Goal: Task Accomplishment & Management: Manage account settings

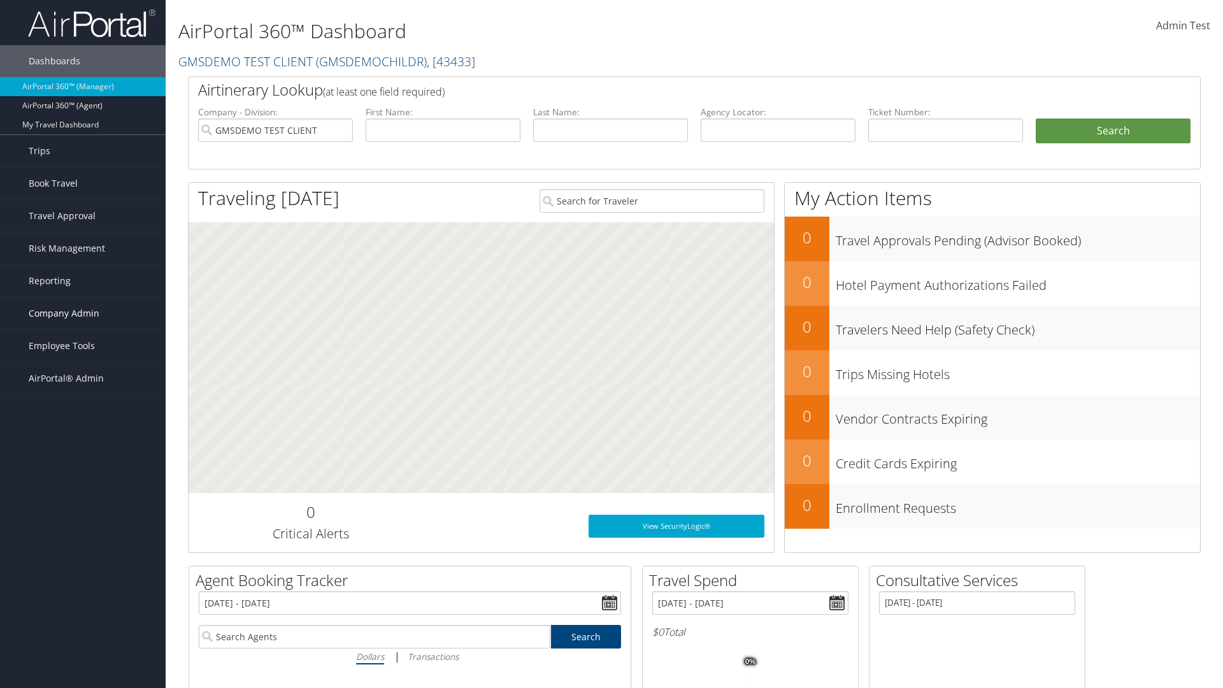
click at [83, 313] on span "Company Admin" at bounding box center [64, 314] width 71 height 32
click at [83, 559] on link "Technology Settings" at bounding box center [83, 568] width 166 height 19
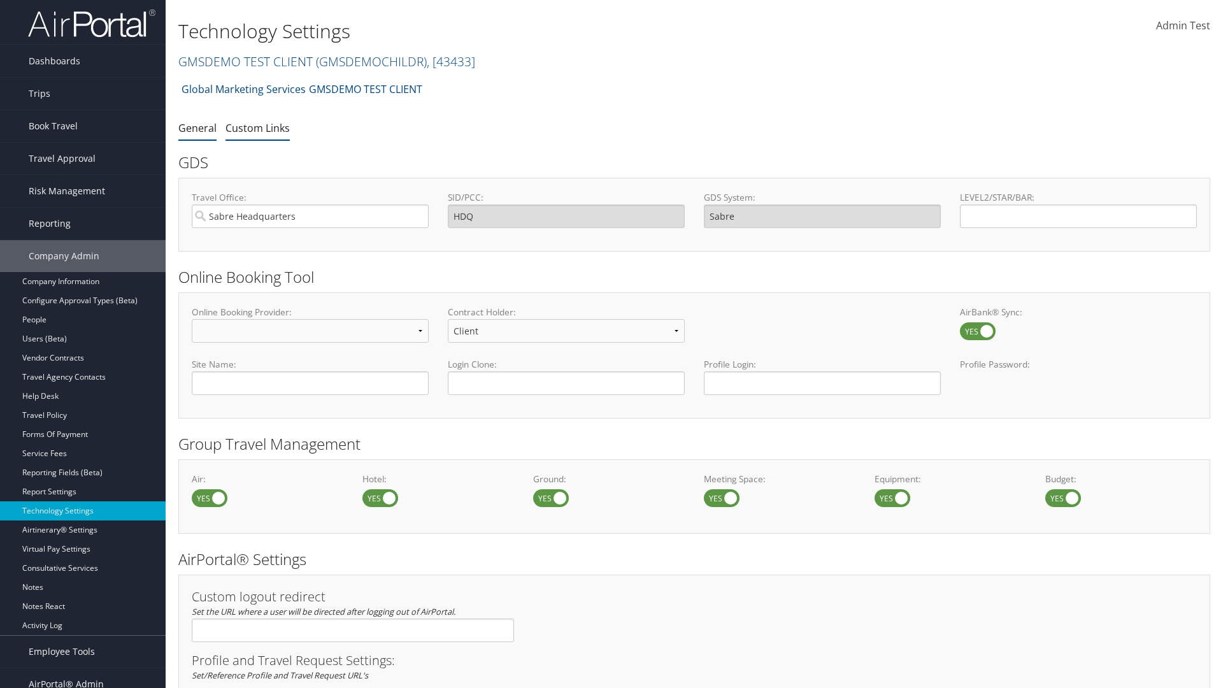
click at [257, 127] on link "Custom Links" at bounding box center [258, 128] width 64 height 14
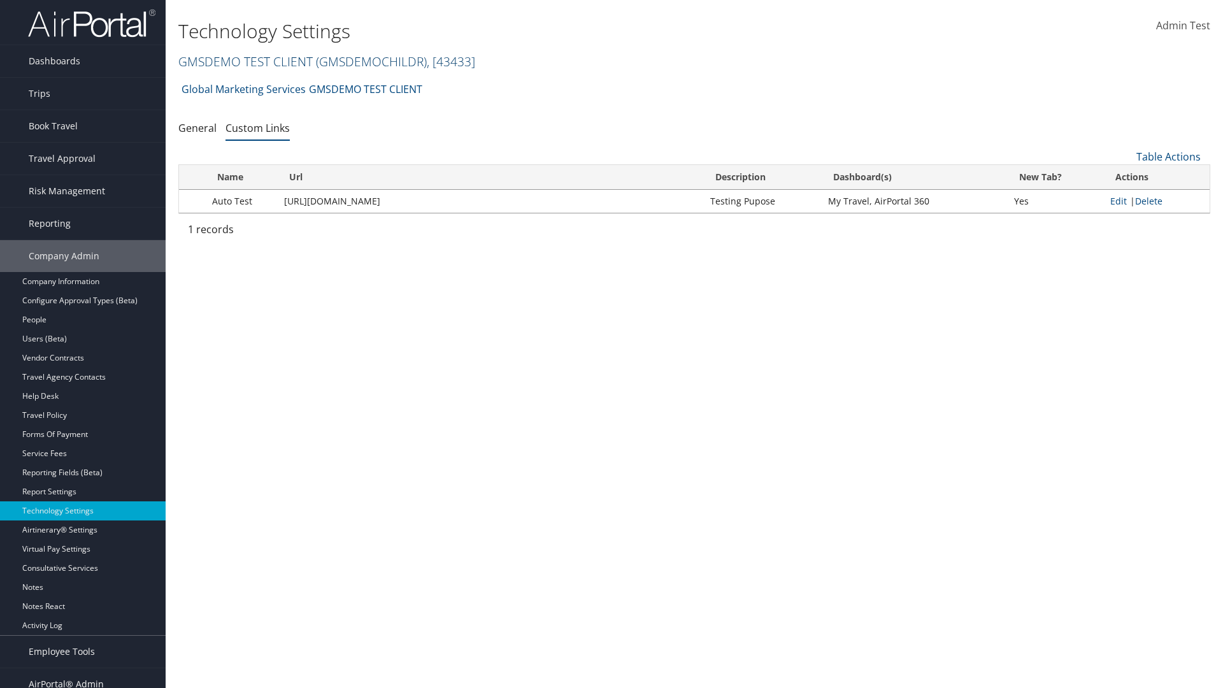
click at [245, 61] on link "GMSDEMO TEST CLIENT ( GMSDEMOCHILDR ) , [ 43433 ]" at bounding box center [326, 61] width 297 height 17
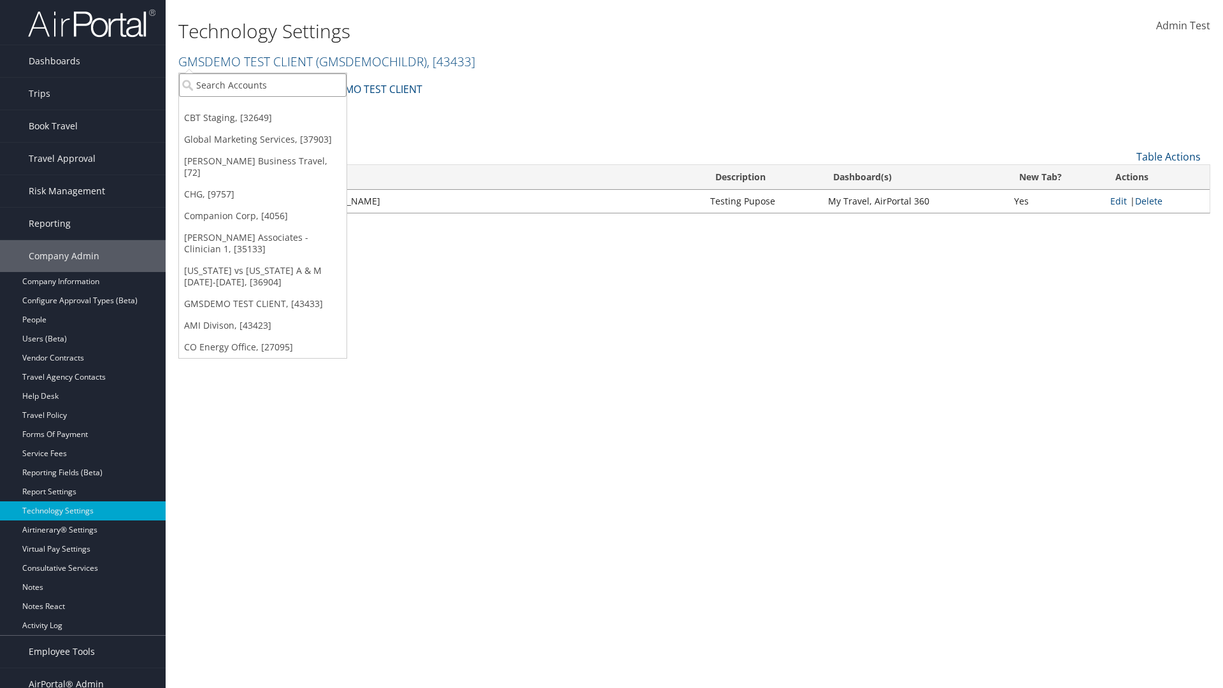
click at [262, 85] on input "search" at bounding box center [263, 85] width 168 height 24
type input "CBTSTG"
click at [262, 108] on div "CBT Staging (CBTSTG), [32649]" at bounding box center [263, 108] width 182 height 11
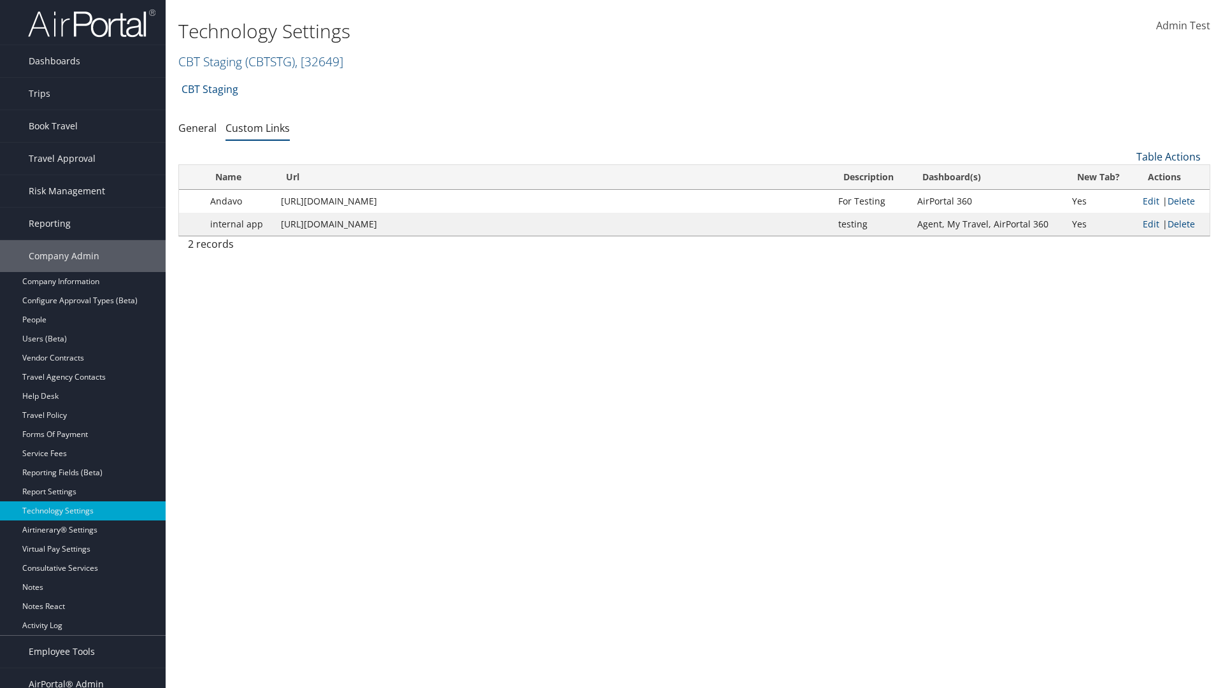
click at [1168, 157] on link "Table Actions" at bounding box center [1169, 157] width 64 height 14
click at [1126, 176] on link "New Record" at bounding box center [1126, 177] width 168 height 22
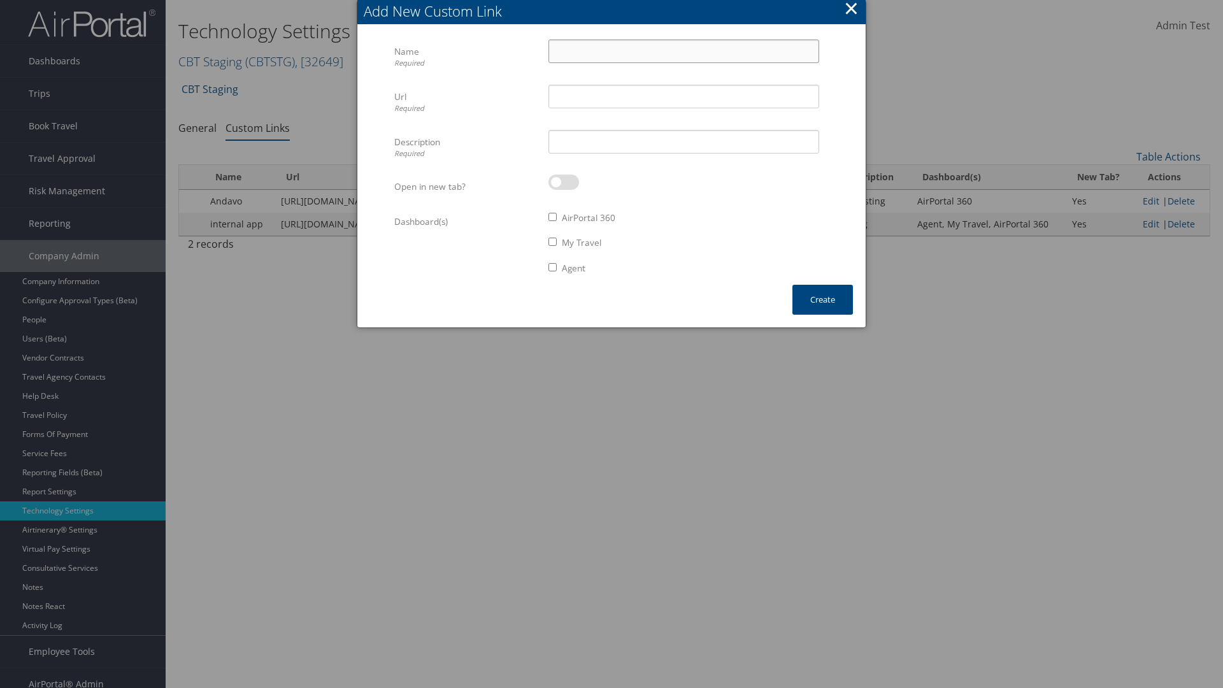
click at [684, 51] on input "Name Required" at bounding box center [684, 51] width 271 height 24
type input "Auto Test"
click at [684, 96] on input "Url Required" at bounding box center [684, 97] width 271 height 24
type input "[URL][DOMAIN_NAME]"
click at [684, 141] on input "Description Required" at bounding box center [684, 142] width 271 height 24
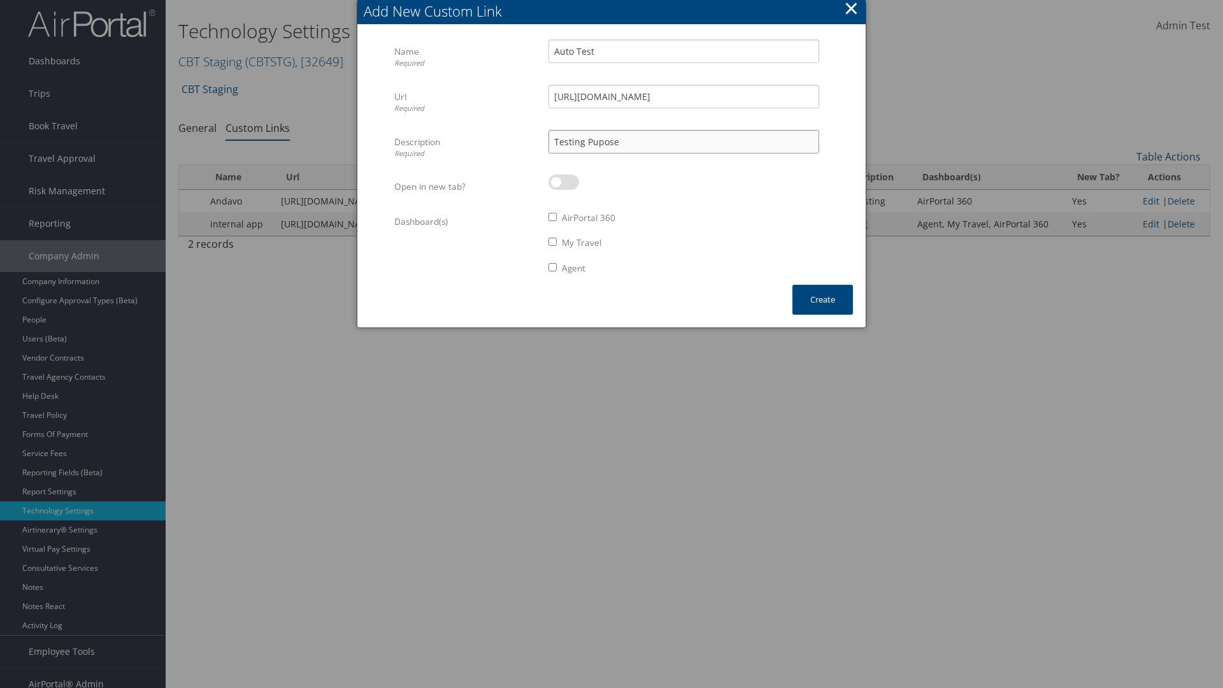
type input "Testing Pupose"
click at [564, 182] on label at bounding box center [564, 182] width 31 height 15
click at [563, 182] on input "checkbox" at bounding box center [559, 184] width 8 height 8
checkbox input "true"
click at [589, 218] on label "AirPortal 360" at bounding box center [589, 218] width 54 height 13
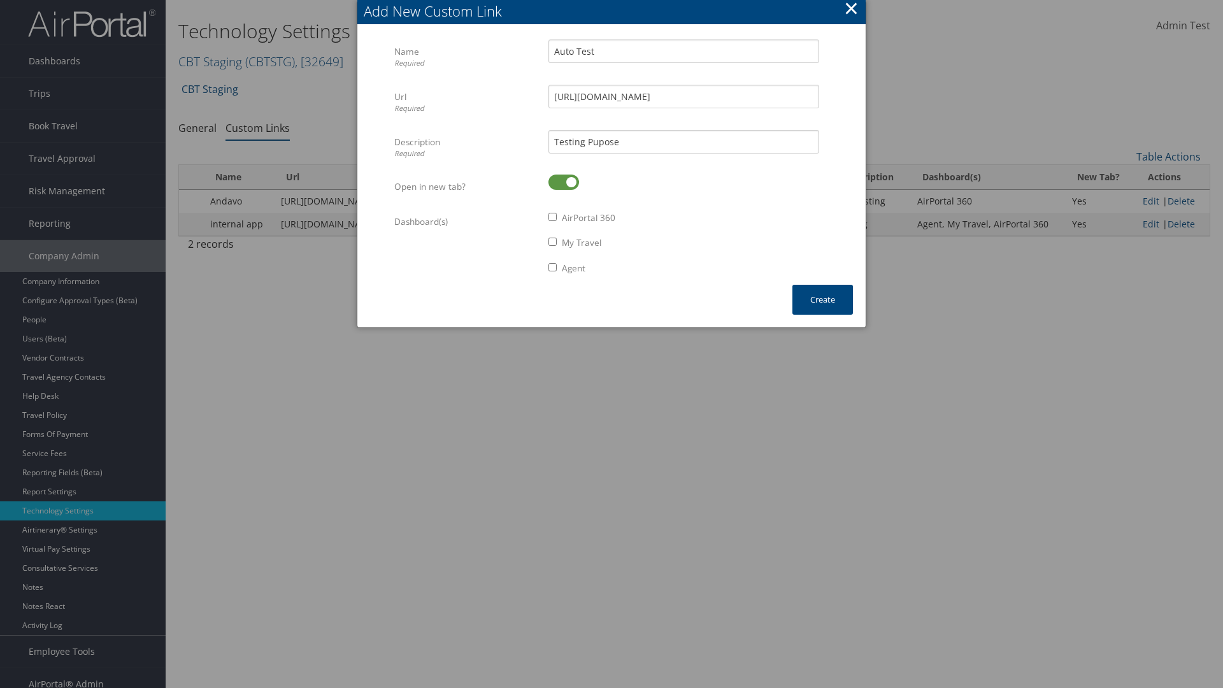
click at [557, 218] on input "AirPortal 360" at bounding box center [553, 217] width 8 height 8
checkbox input "true"
click at [582, 243] on label "My Travel" at bounding box center [581, 242] width 39 height 13
click at [557, 243] on input "My Travel" at bounding box center [553, 242] width 8 height 8
checkbox input "true"
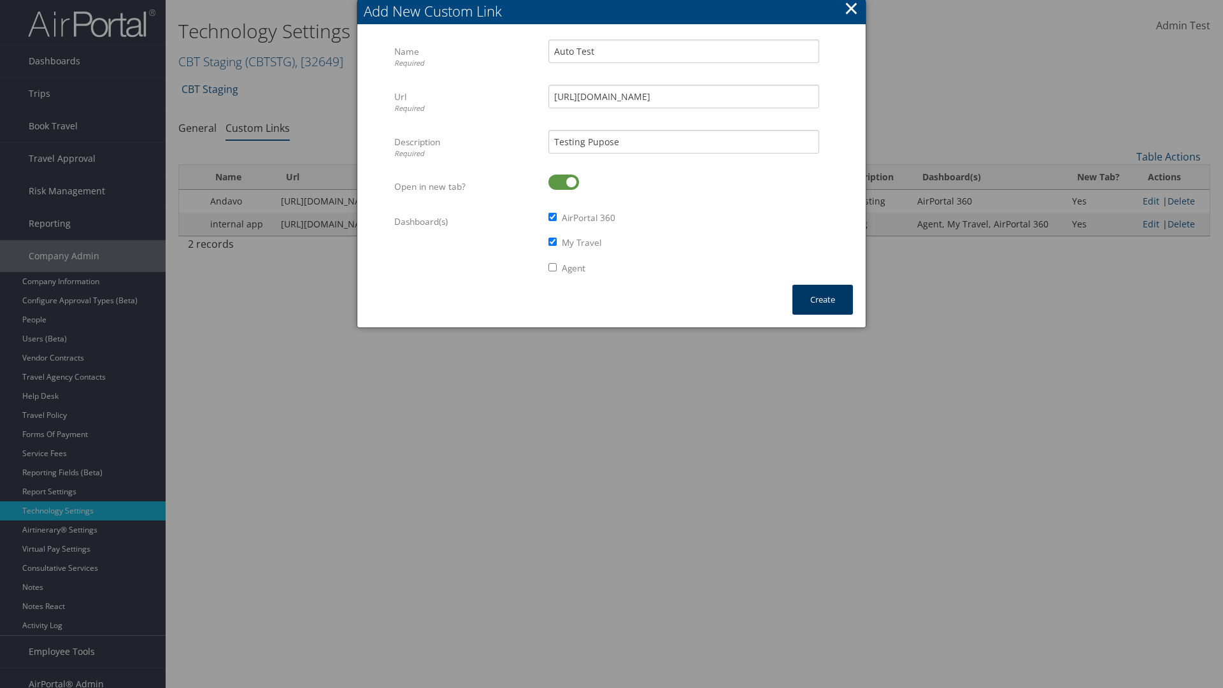
click at [822, 299] on button "Create" at bounding box center [823, 300] width 61 height 30
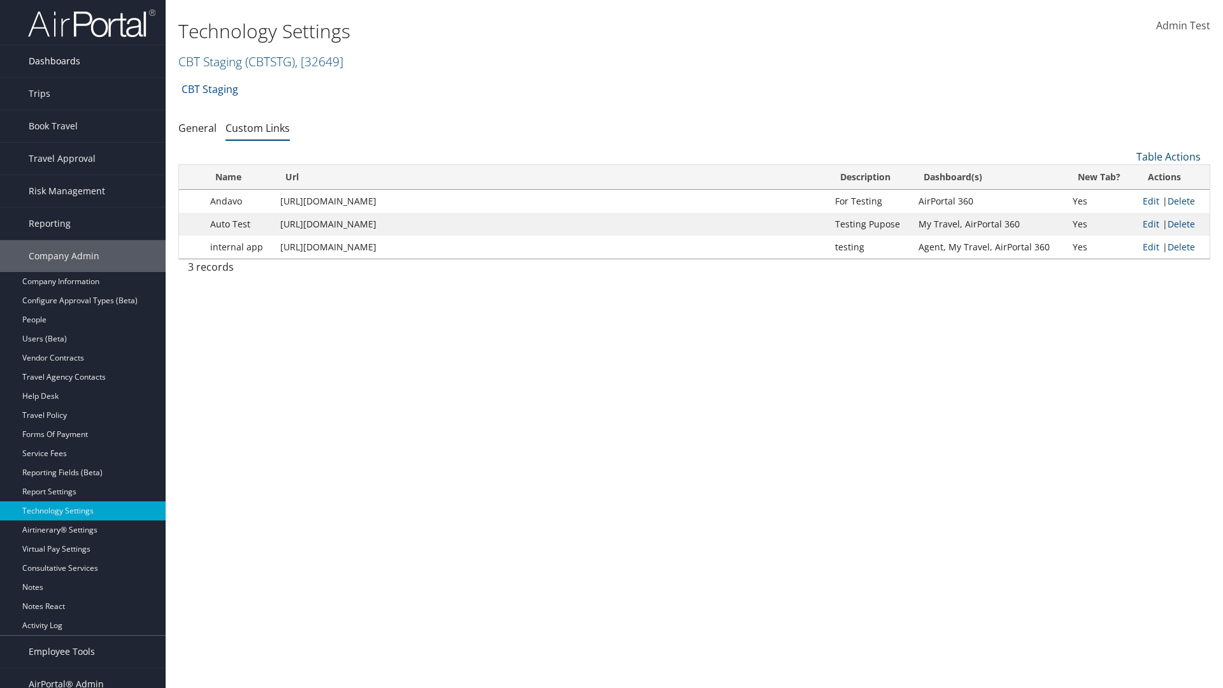
click at [83, 61] on link "Dashboards" at bounding box center [83, 61] width 166 height 32
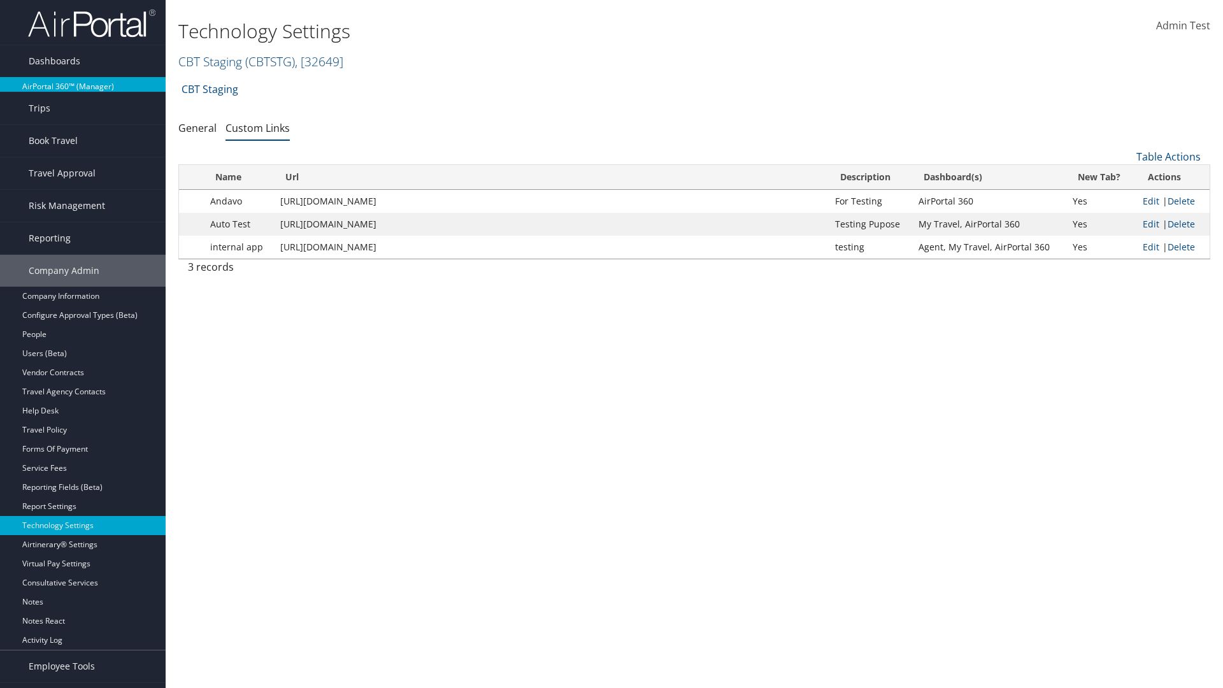
click at [83, 87] on link "AirPortal 360™ (Manager)" at bounding box center [83, 86] width 166 height 19
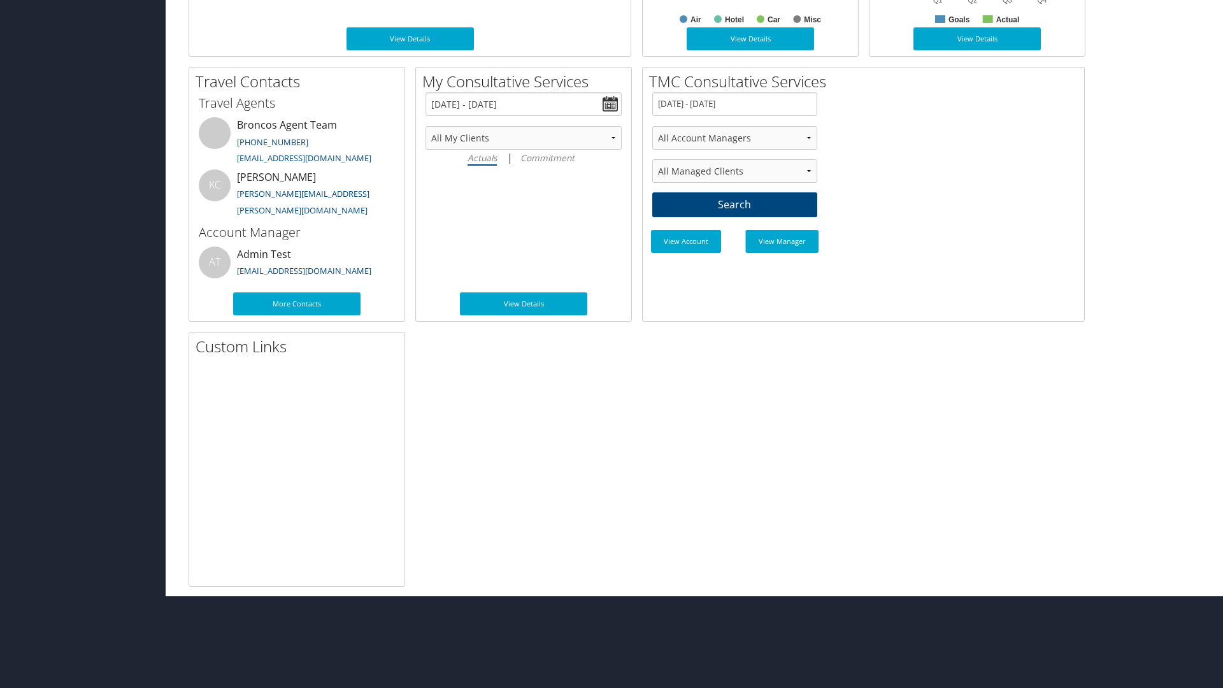
scroll to position [674, 0]
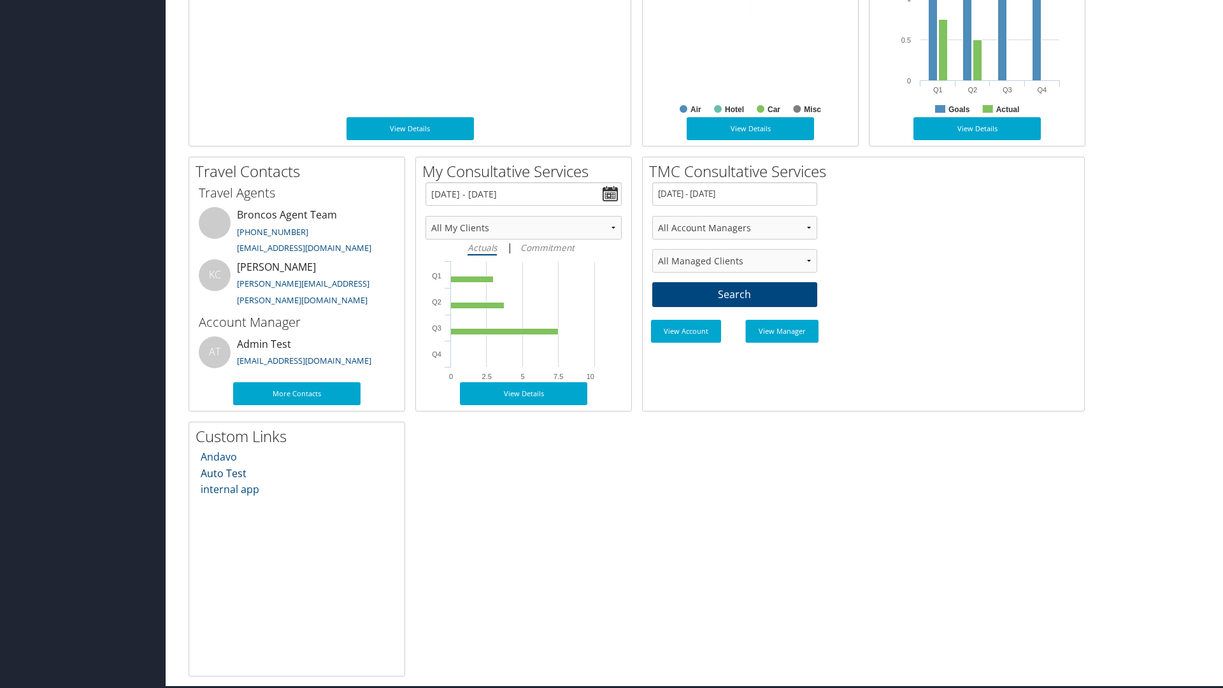
click at [223, 473] on link "Auto Test" at bounding box center [224, 473] width 46 height 14
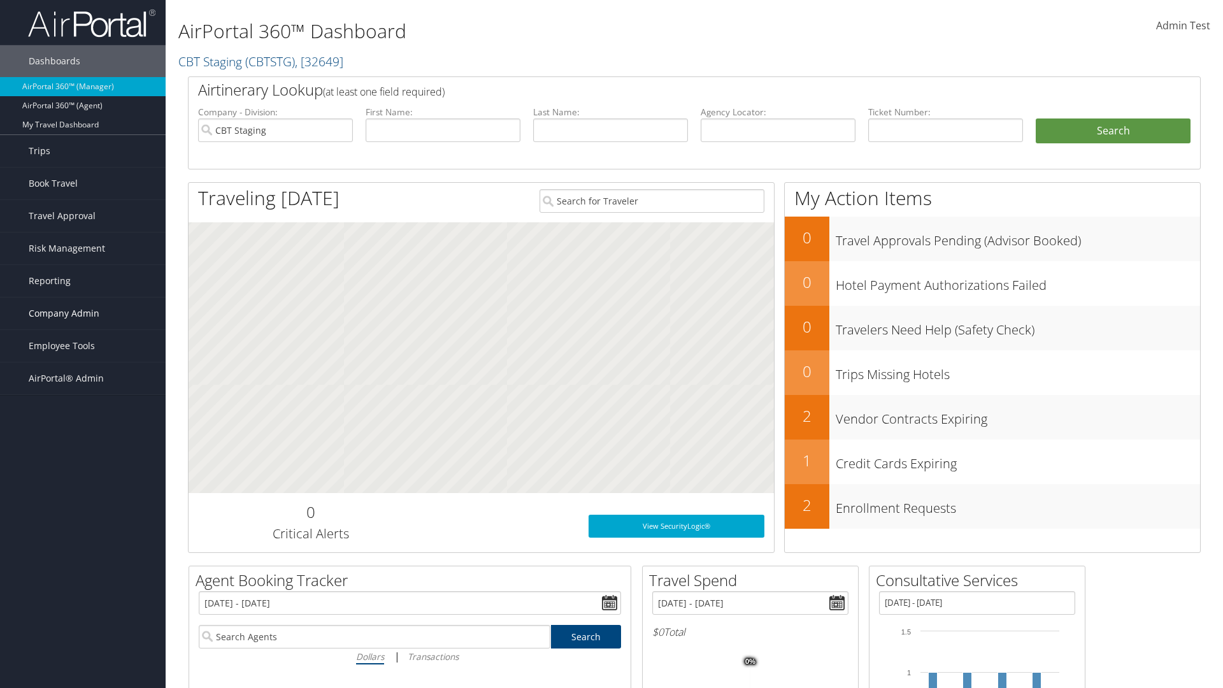
click at [83, 313] on span "Company Admin" at bounding box center [64, 314] width 71 height 32
click at [83, 568] on link "Technology Settings" at bounding box center [83, 568] width 166 height 19
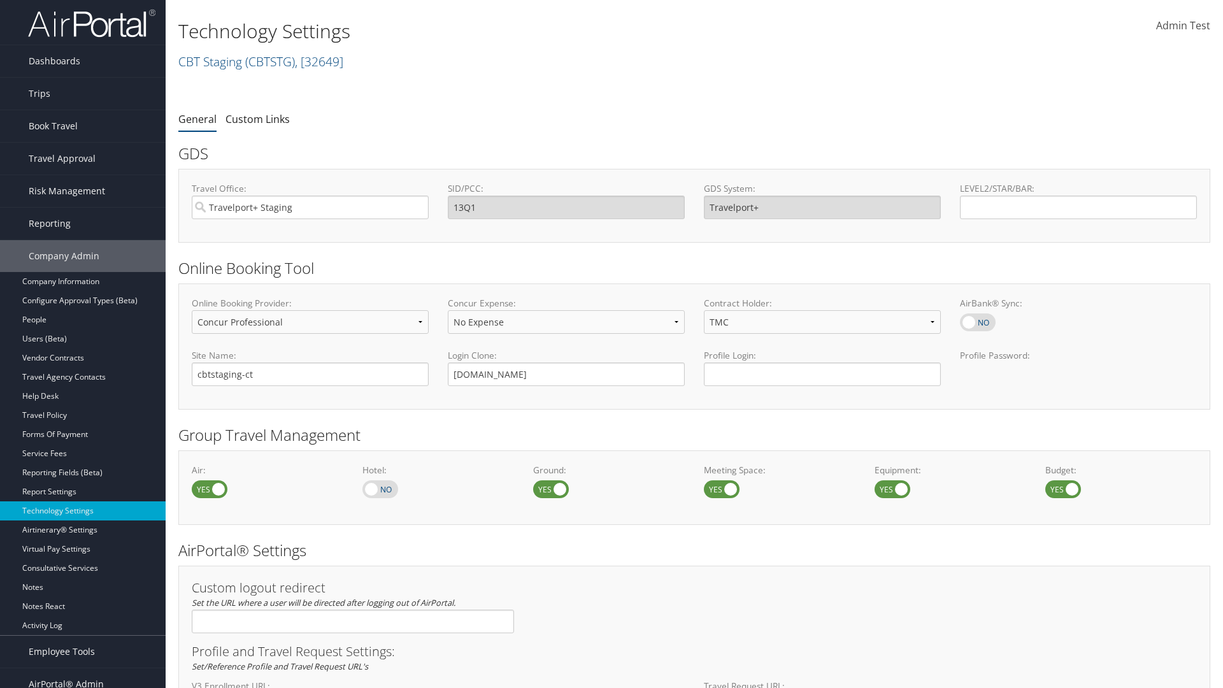
select select "4"
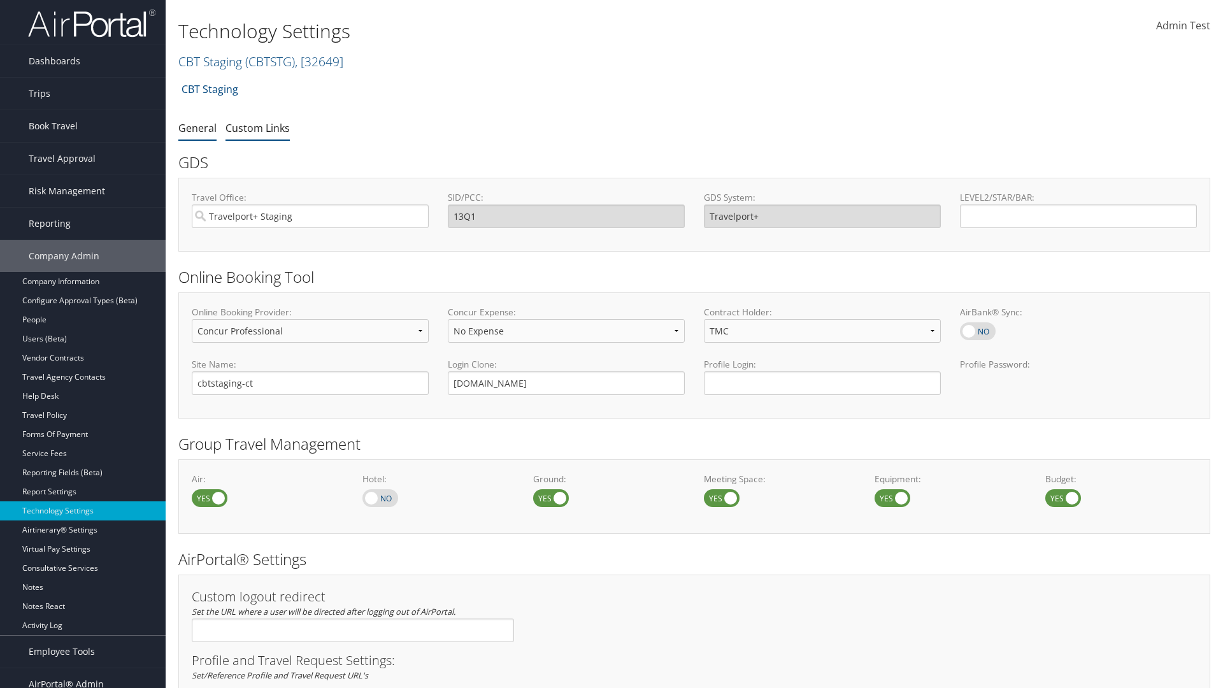
click at [257, 127] on link "Custom Links" at bounding box center [258, 128] width 64 height 14
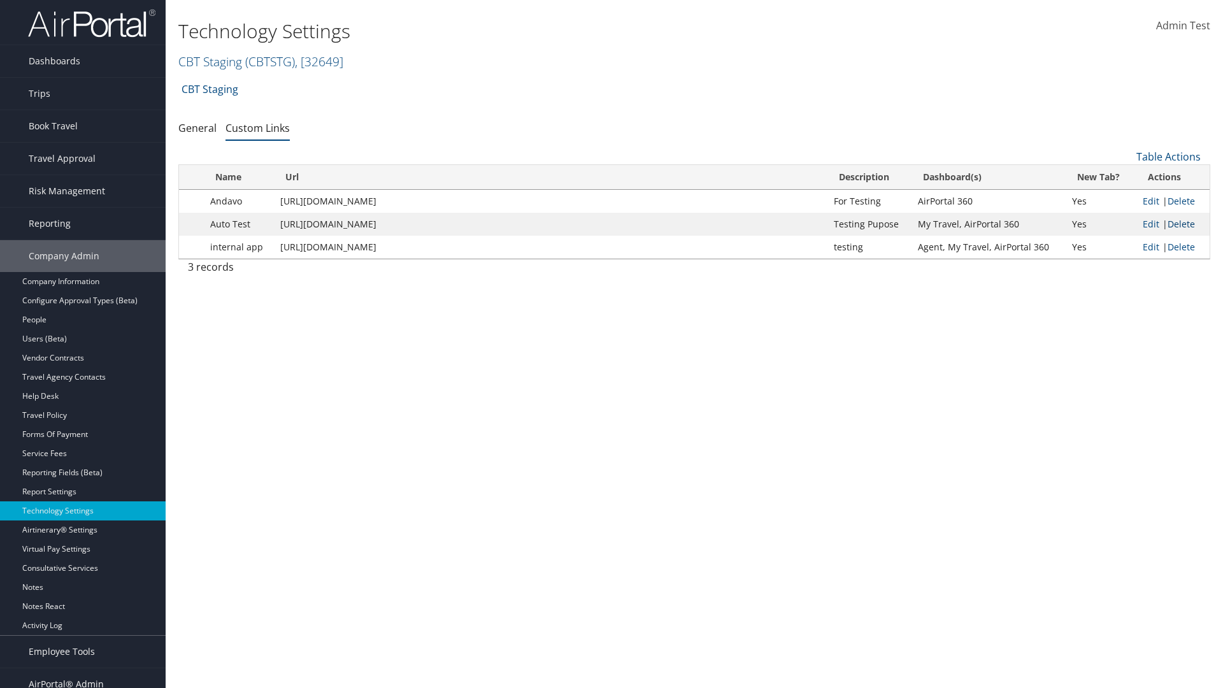
click at [1181, 224] on link "Delete" at bounding box center [1181, 224] width 27 height 12
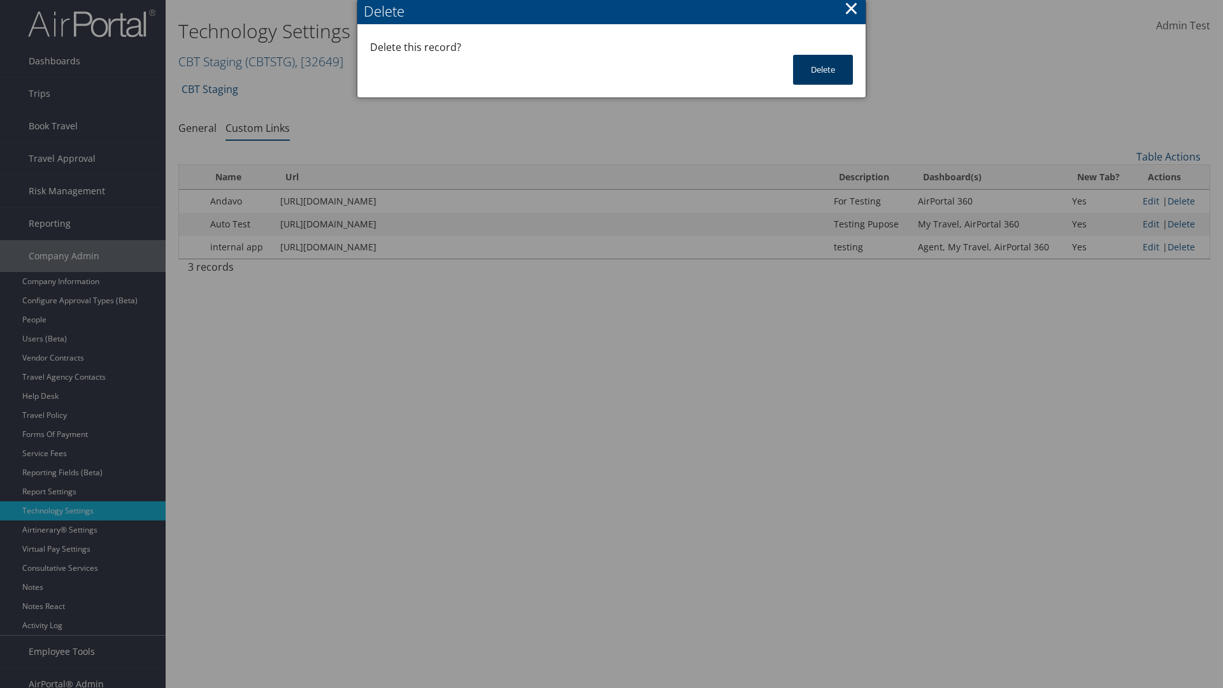
click at [823, 69] on button "Delete" at bounding box center [823, 70] width 60 height 30
